Goal: Information Seeking & Learning: Check status

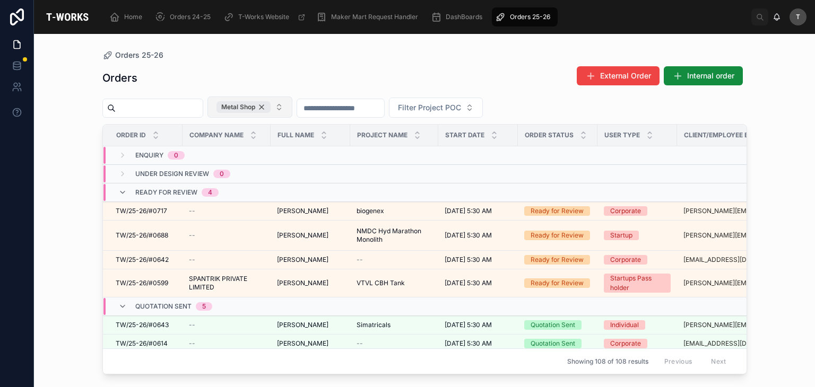
click at [270, 105] on div "Metal Shop" at bounding box center [243, 107] width 54 height 12
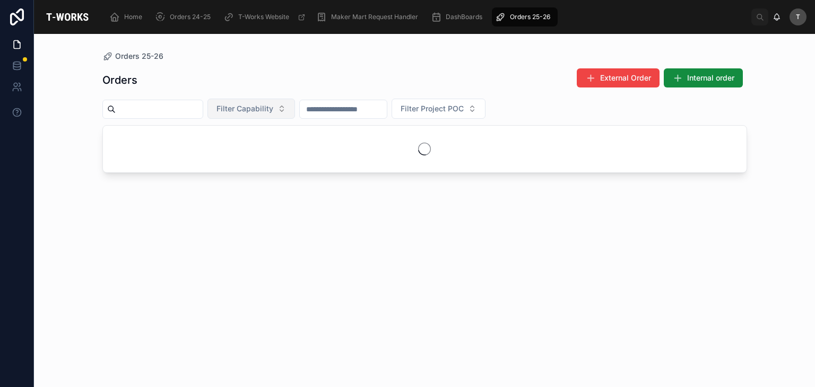
click at [273, 105] on span "Filter Capability" at bounding box center [244, 108] width 57 height 11
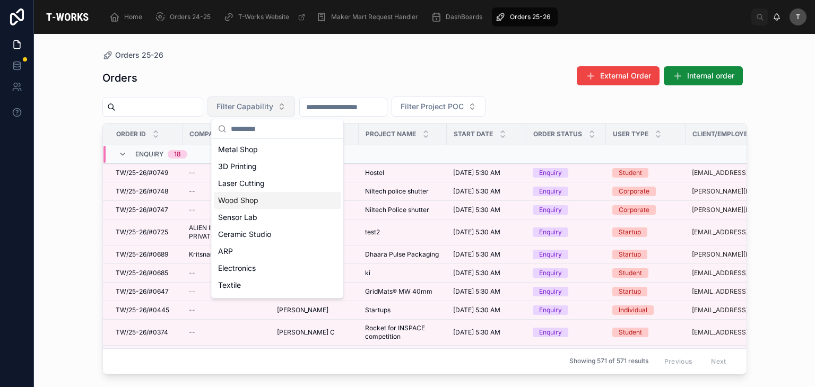
click at [265, 200] on div "Wood Shop" at bounding box center [277, 200] width 127 height 17
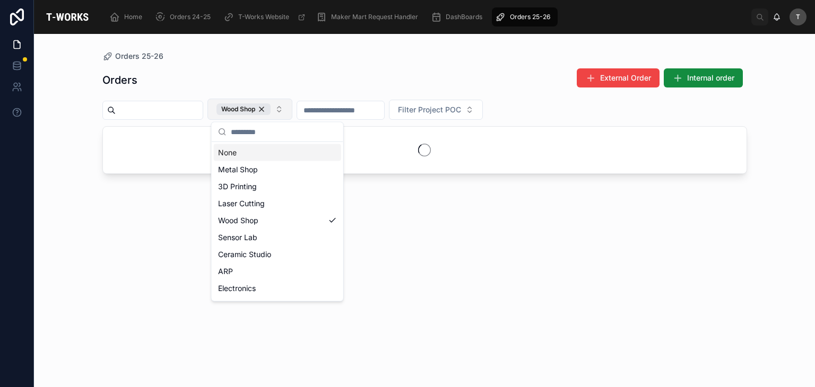
click at [282, 81] on div "Orders External Order Internal order" at bounding box center [424, 80] width 644 height 24
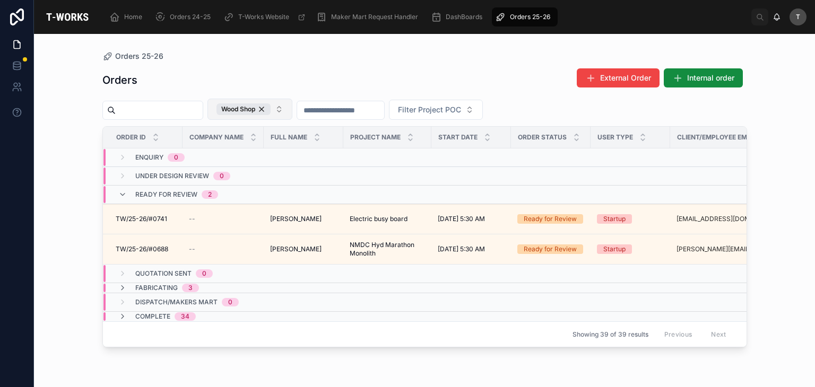
click at [172, 312] on div "Complete 34" at bounding box center [165, 316] width 60 height 8
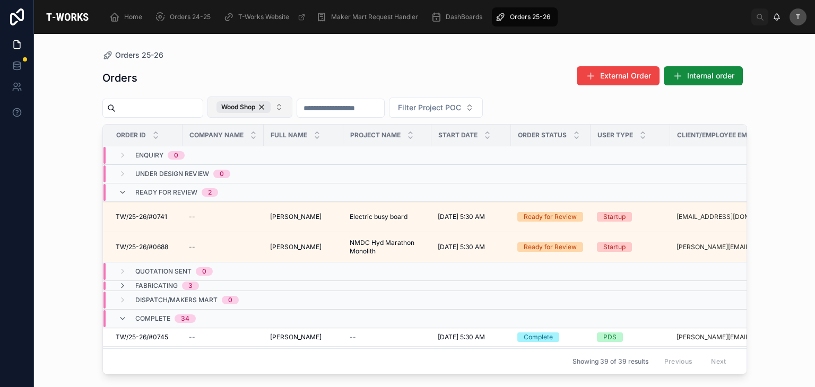
scroll to position [53, 0]
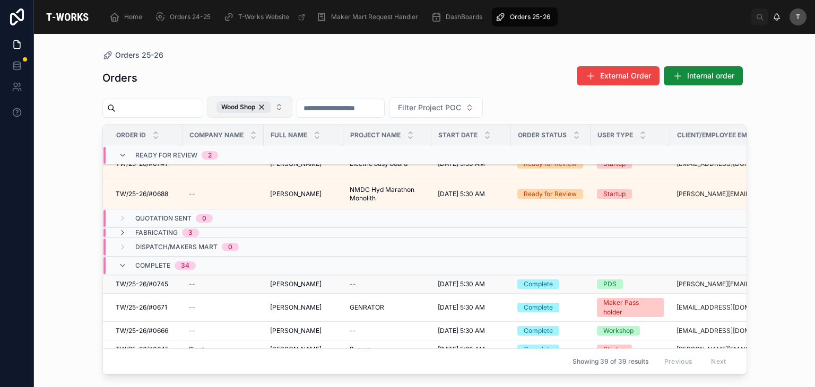
click at [162, 280] on span "TW/25-26/#0745" at bounding box center [142, 284] width 52 height 8
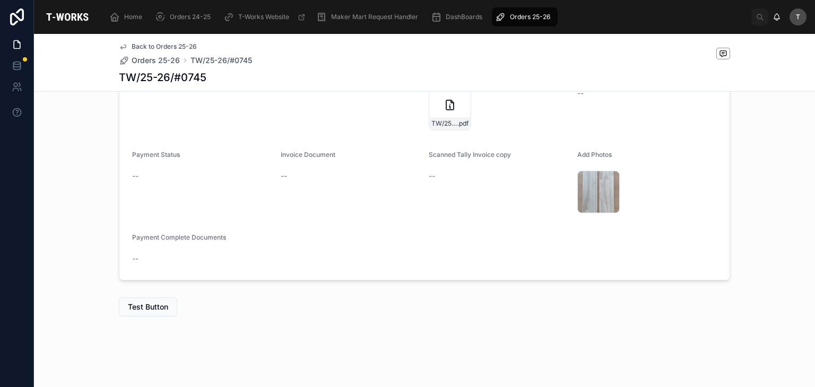
scroll to position [386, 0]
click at [606, 177] on icon at bounding box center [610, 179] width 8 height 8
click at [439, 121] on span "TW/25-26/#0745" at bounding box center [444, 123] width 26 height 8
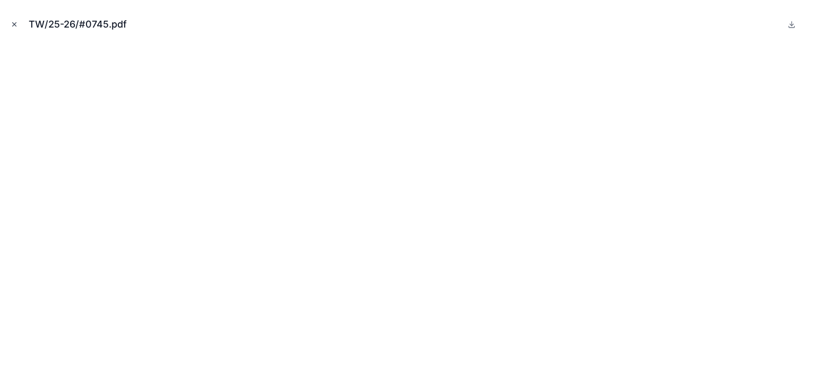
click at [17, 25] on icon "Close modal" at bounding box center [14, 24] width 7 height 7
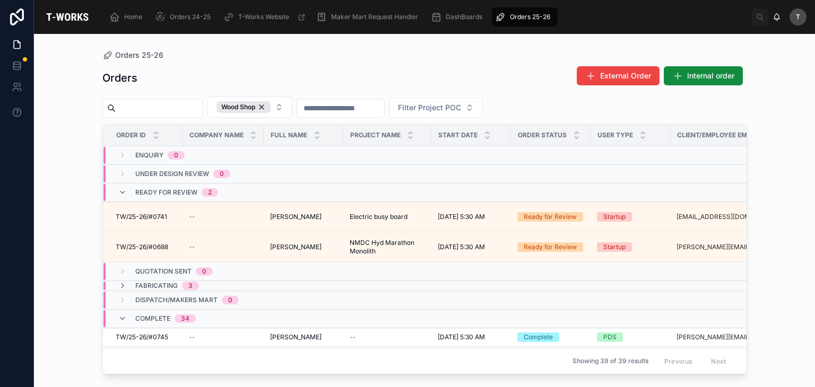
click at [154, 314] on span "Complete" at bounding box center [152, 318] width 35 height 8
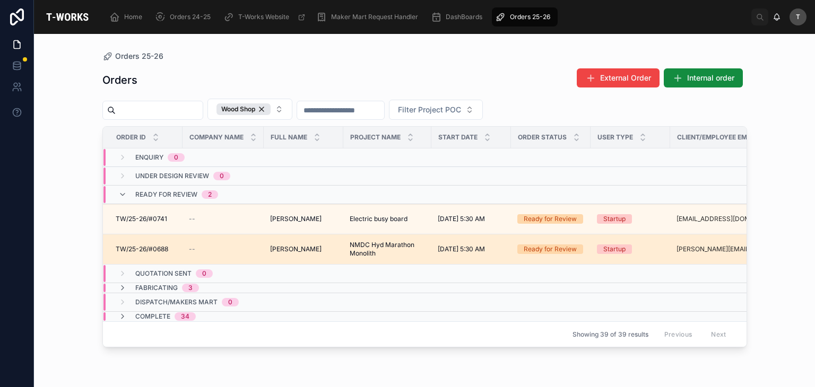
click at [151, 247] on span "TW/25-26/#0688" at bounding box center [142, 249] width 52 height 8
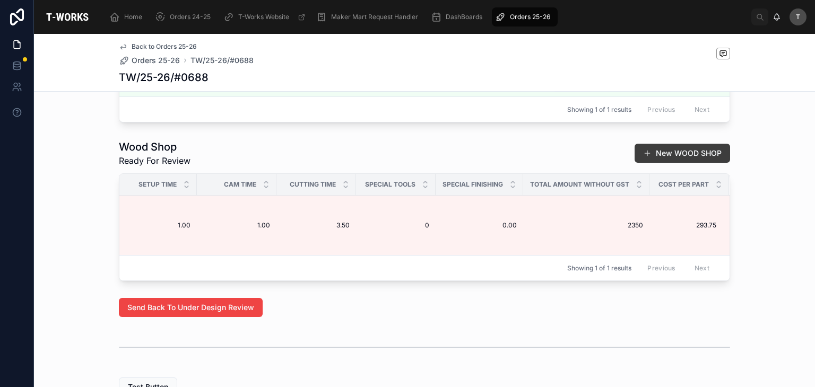
scroll to position [555, 0]
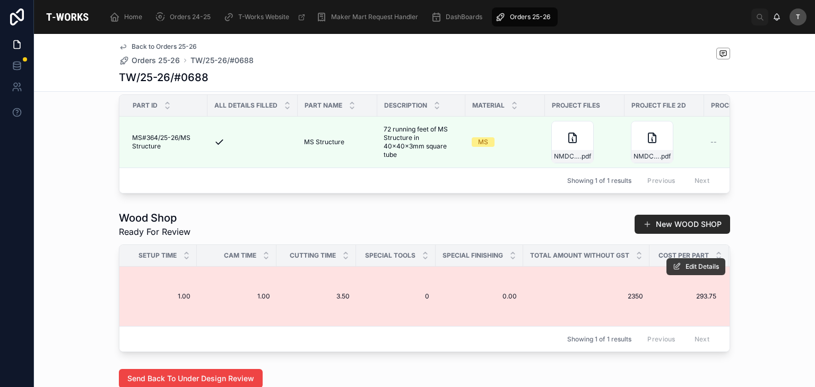
click at [675, 271] on icon at bounding box center [676, 266] width 8 height 8
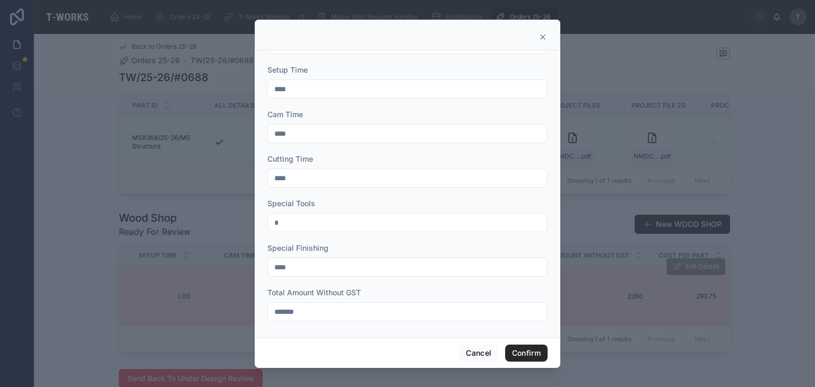
scroll to position [172, 0]
click at [490, 355] on button "Cancel" at bounding box center [478, 353] width 39 height 17
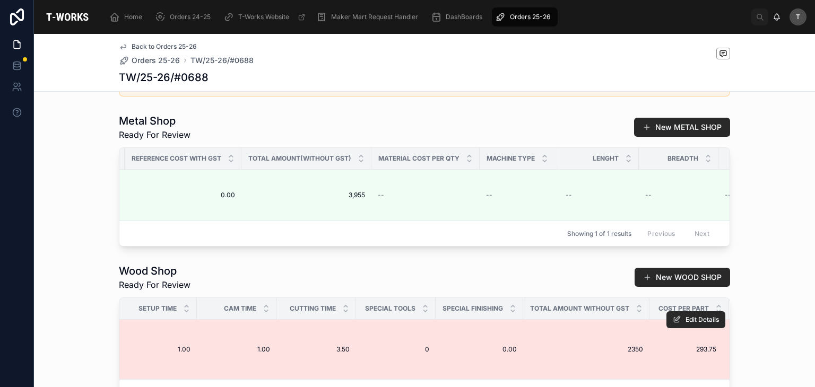
scroll to position [0, 1194]
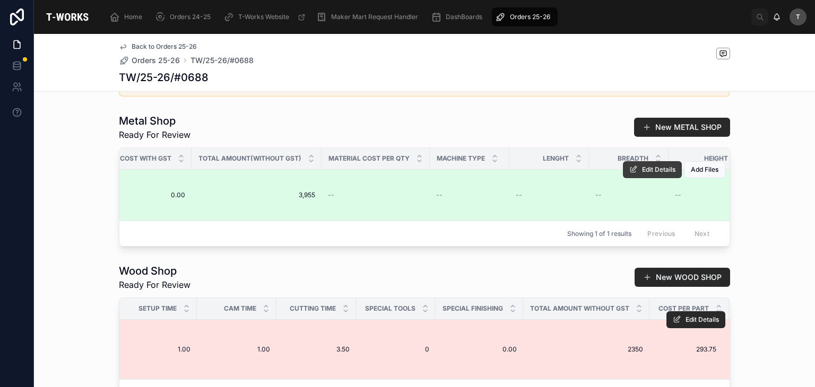
click at [640, 177] on button "Edit Details" at bounding box center [652, 169] width 59 height 17
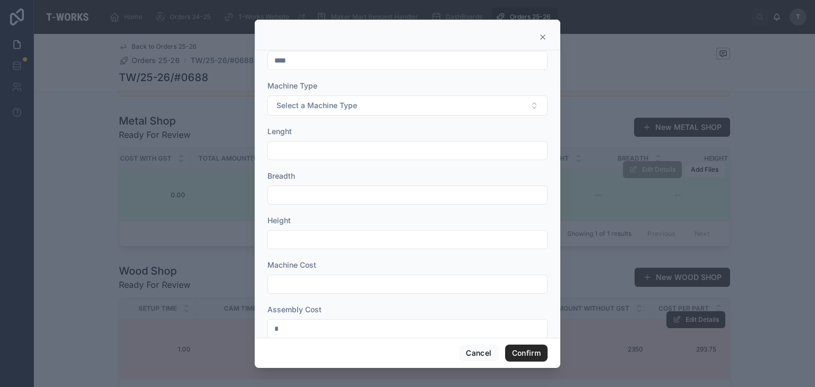
scroll to position [395, 0]
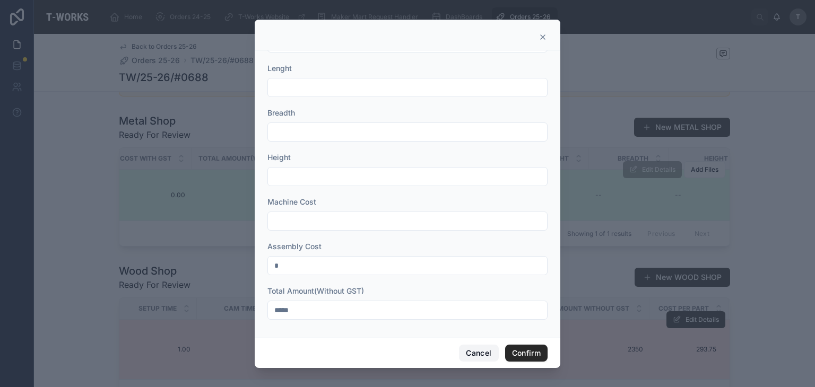
click at [474, 357] on button "Cancel" at bounding box center [478, 353] width 39 height 17
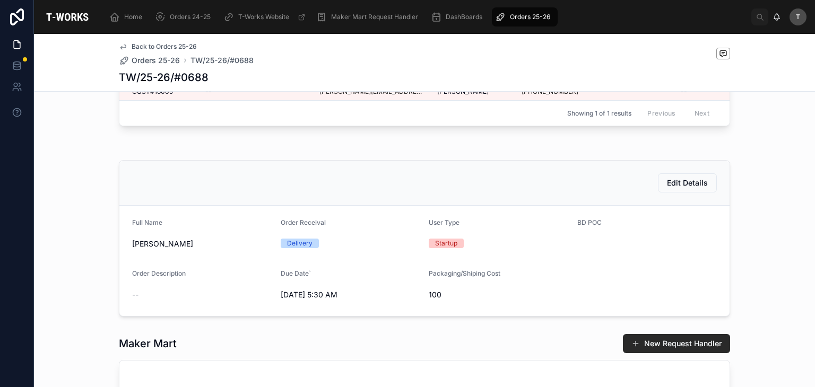
scroll to position [0, 0]
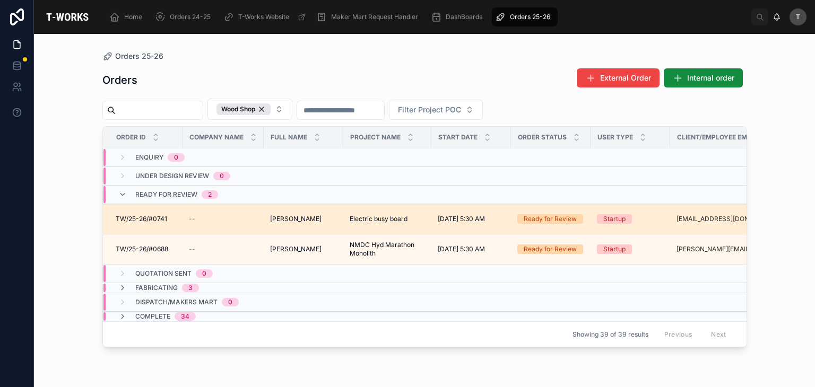
click at [293, 217] on span "[PERSON_NAME]" at bounding box center [295, 219] width 51 height 8
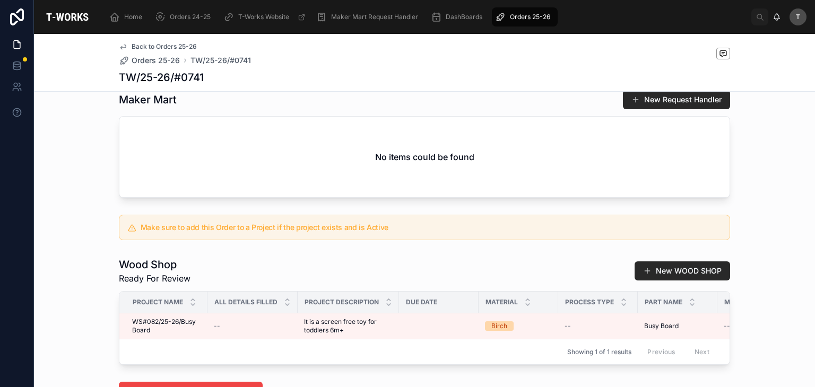
scroll to position [318, 0]
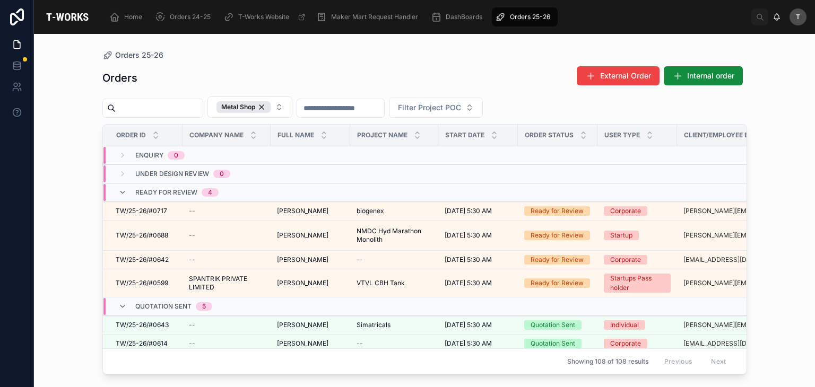
scroll to position [128, 0]
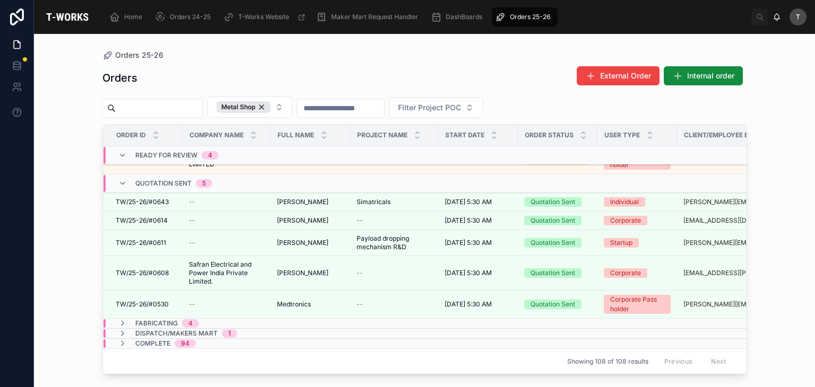
click at [169, 339] on span "Complete" at bounding box center [152, 343] width 35 height 8
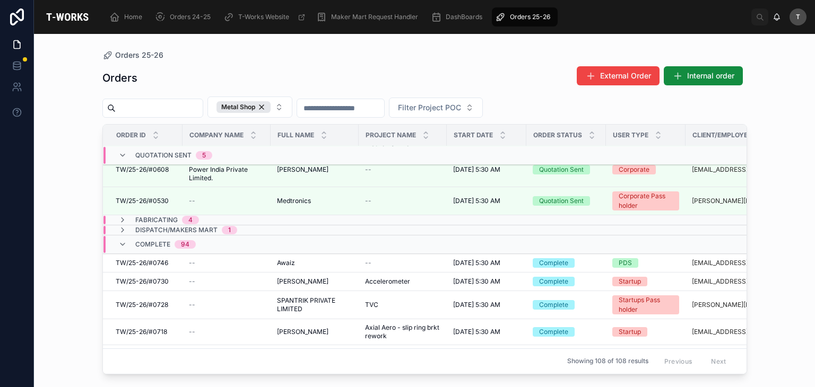
click at [135, 240] on span "Complete" at bounding box center [152, 244] width 35 height 8
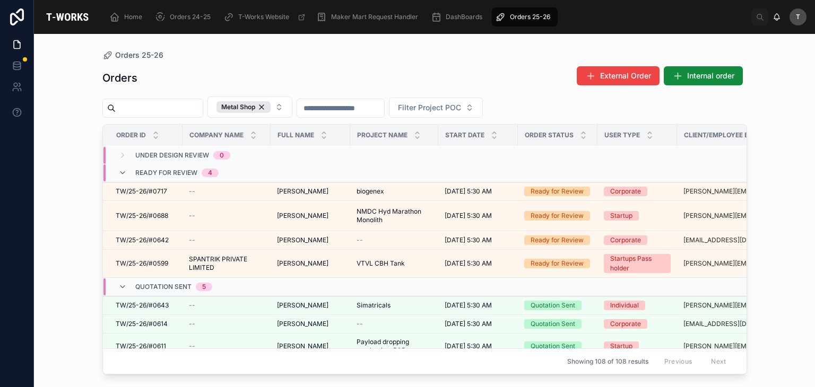
scroll to position [0, 0]
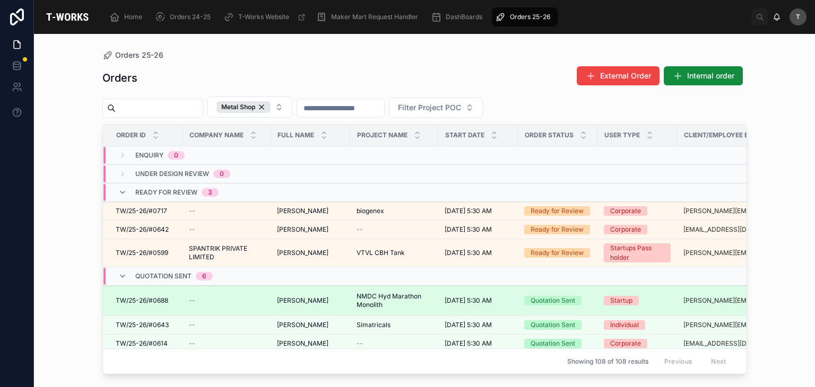
click at [161, 296] on span "TW/25-26/#0688" at bounding box center [142, 300] width 52 height 8
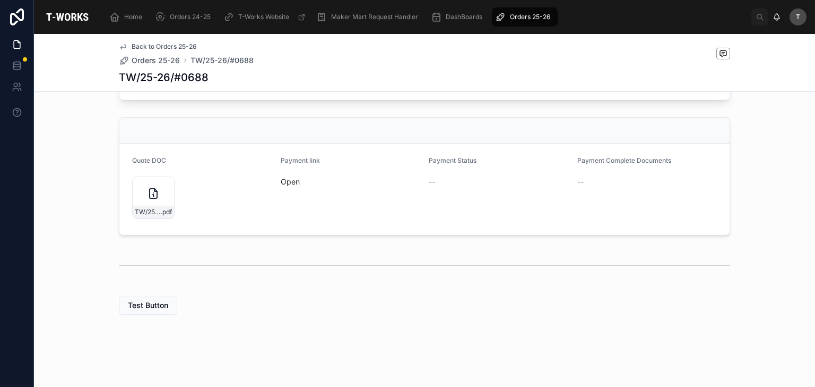
scroll to position [583, 0]
click at [161, 185] on icon at bounding box center [165, 185] width 8 height 8
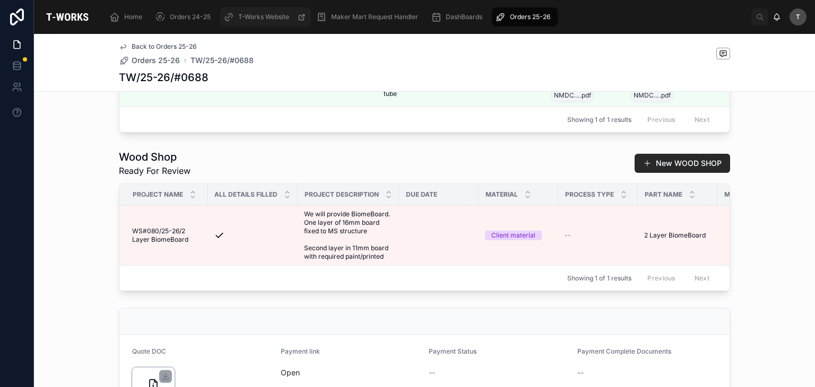
scroll to position [212, 0]
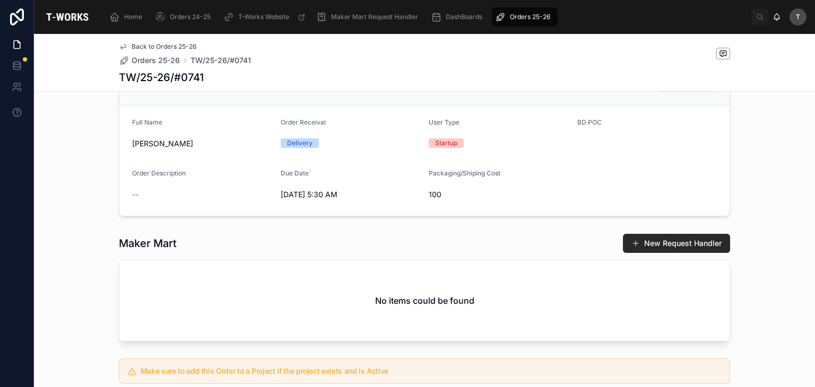
scroll to position [212, 0]
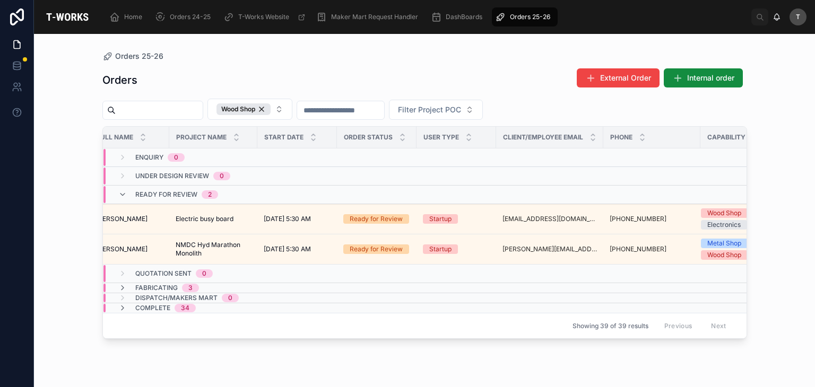
scroll to position [0, 175]
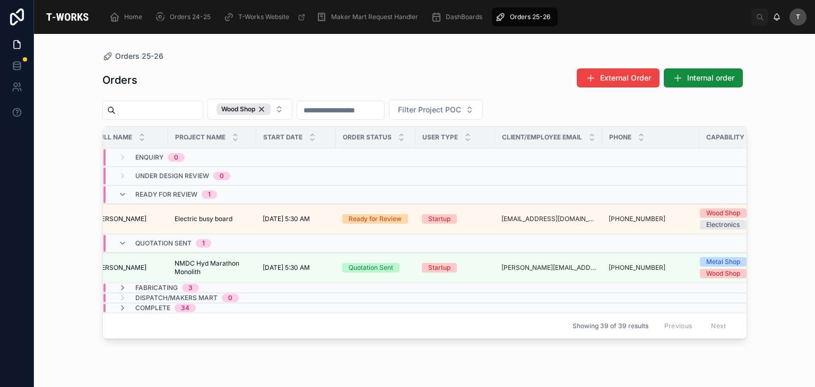
click at [194, 64] on div "Orders External Order Internal order Wood Shop Filter Project POC Order ID Comp…" at bounding box center [424, 218] width 644 height 313
